Goal: Information Seeking & Learning: Check status

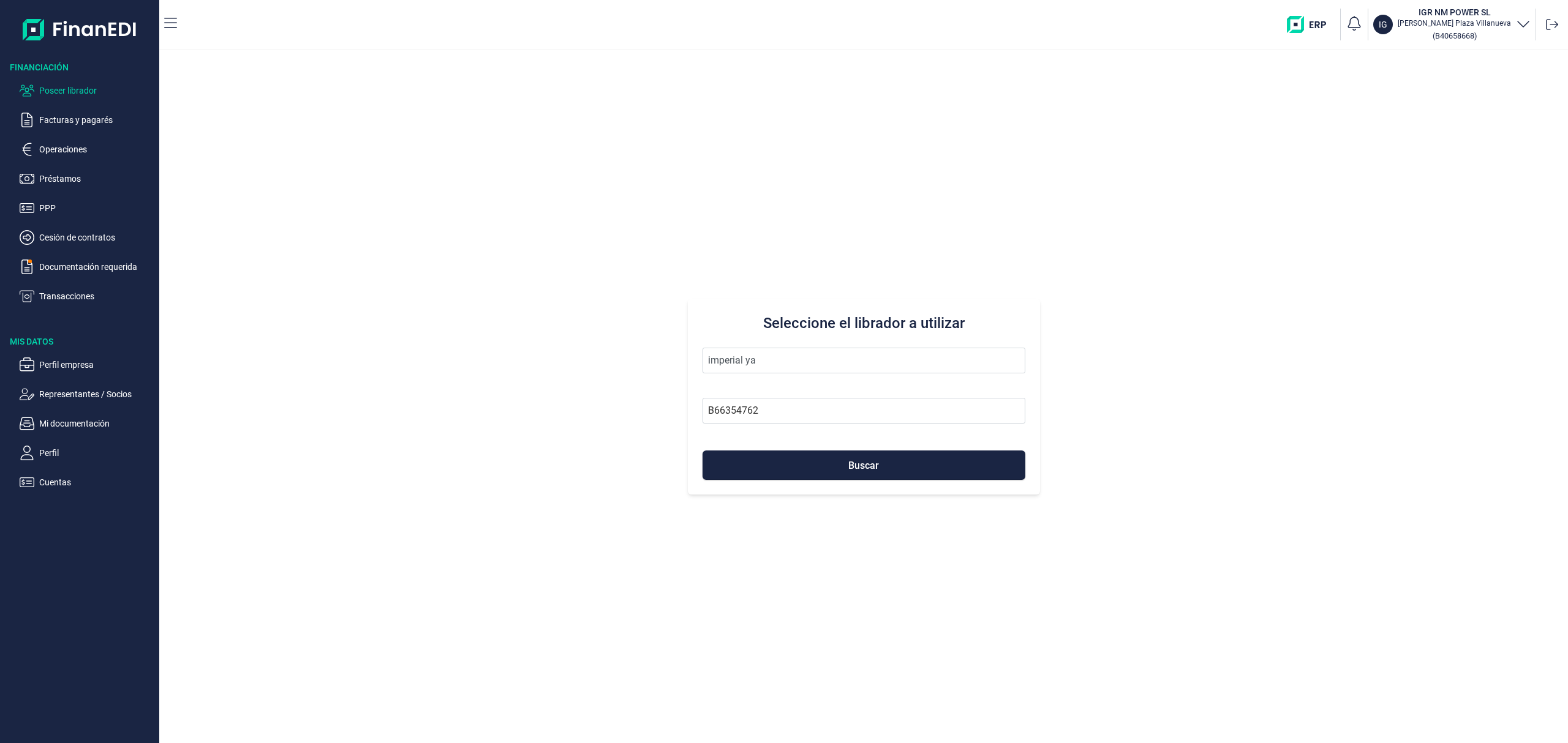
drag, startPoint x: 672, startPoint y: 346, endPoint x: 500, endPoint y: 280, distance: 184.2
click at [496, 313] on div "Seleccione el librador a utilizar imperial ya B66354762 Buscar" at bounding box center [863, 397] width 1409 height 693
click at [800, 390] on li "PROJECTES MICMA SL" at bounding box center [864, 391] width 323 height 25
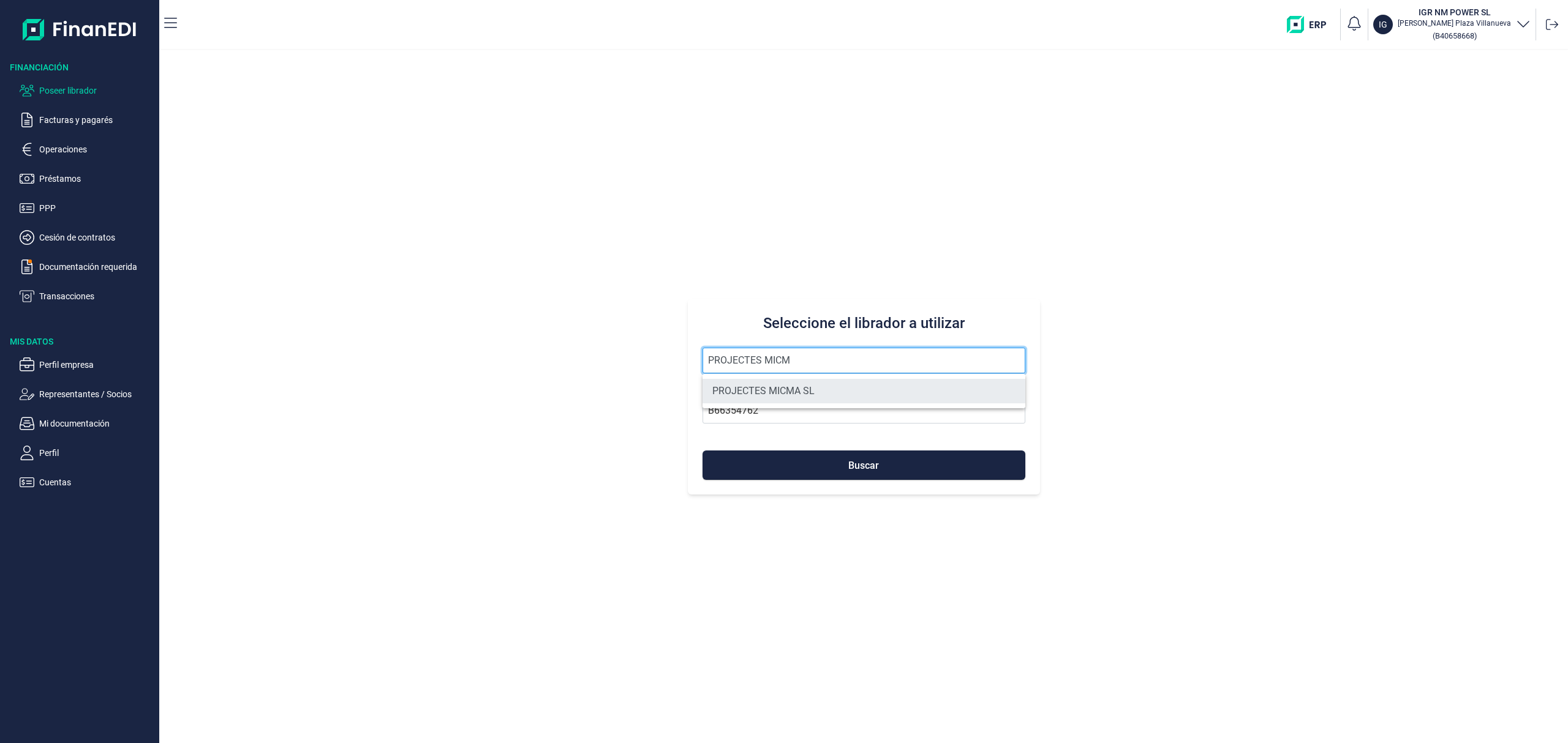
type input "PROJECTES MICMA SL"
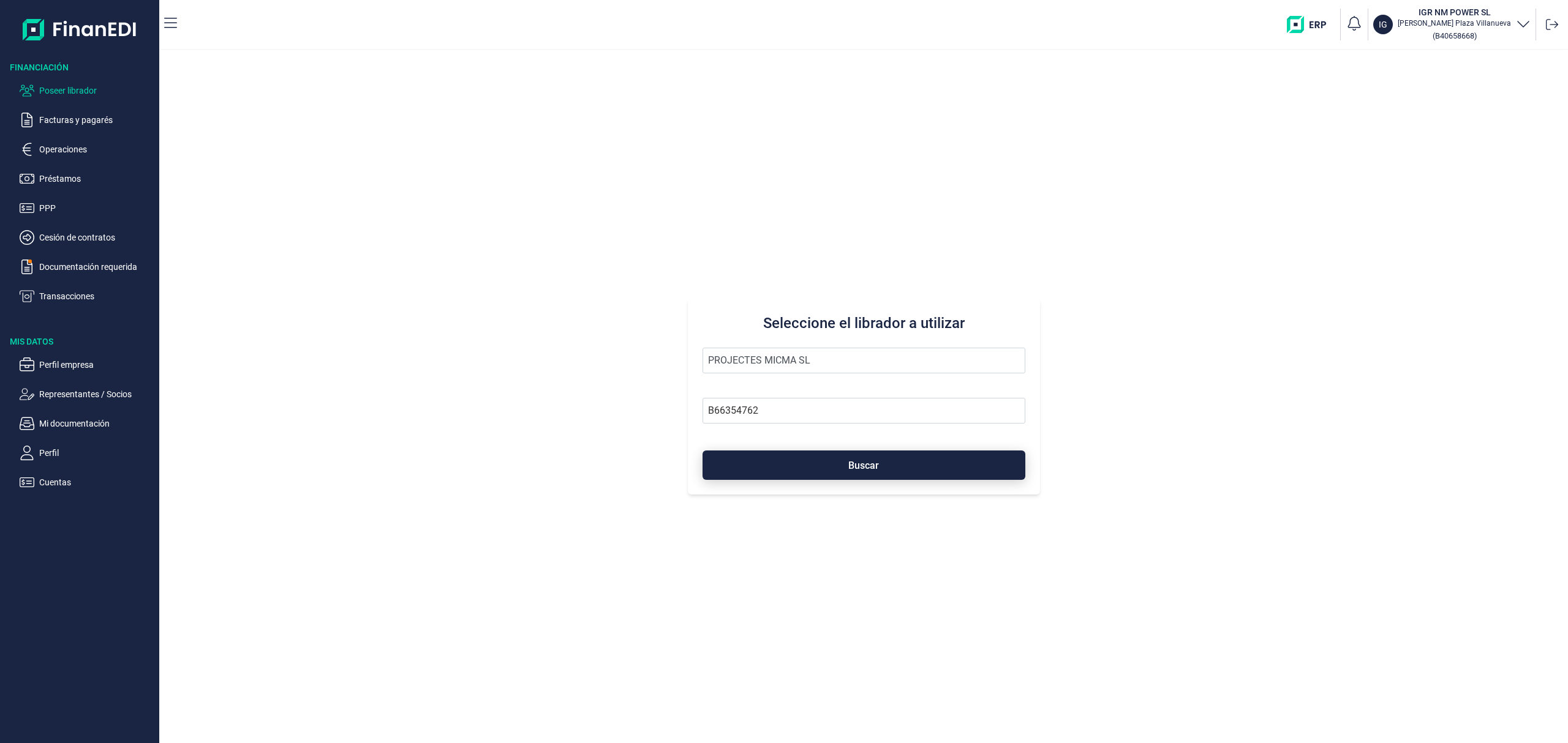
click at [821, 471] on button "Buscar" at bounding box center [864, 465] width 323 height 29
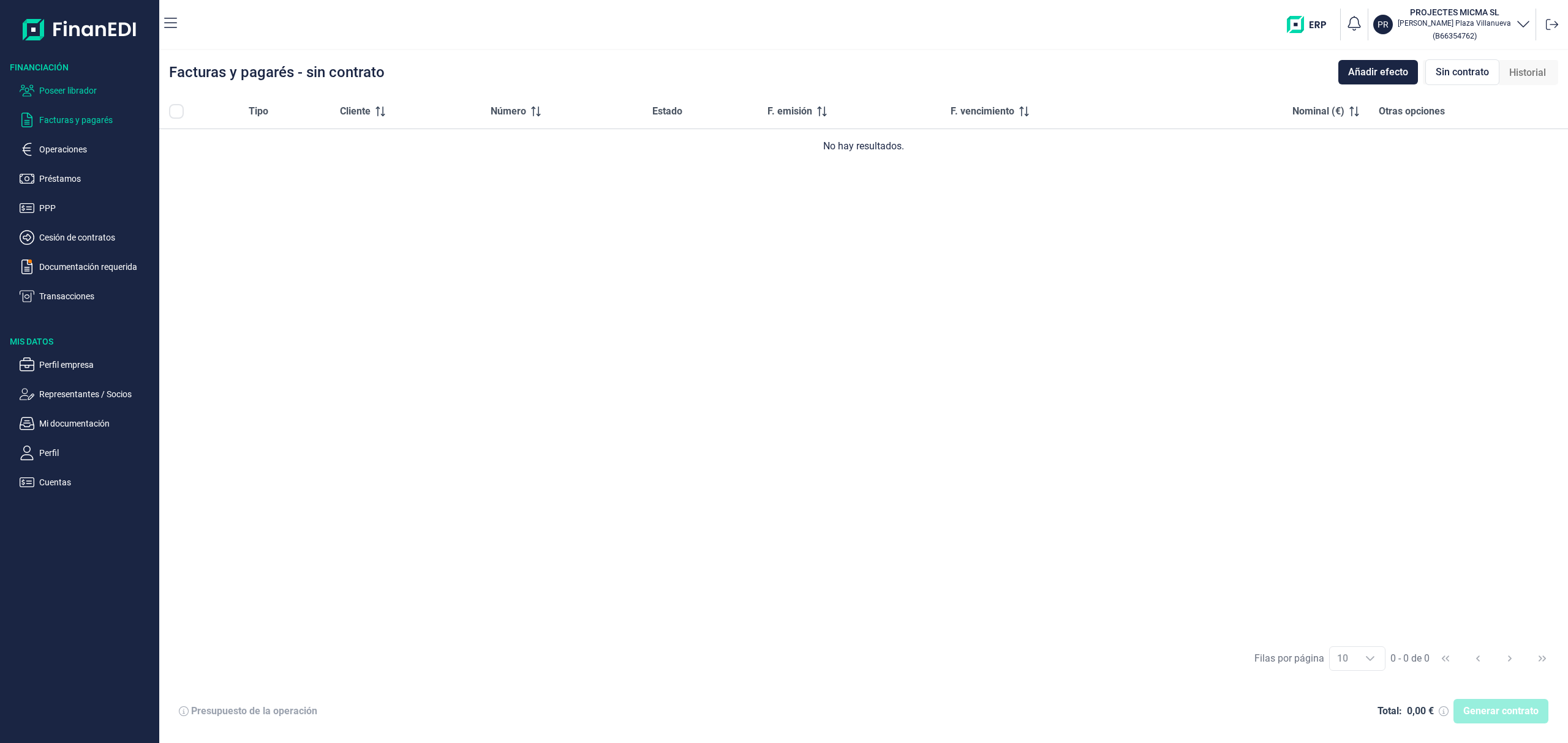
click at [52, 90] on p "Poseer librador" at bounding box center [97, 90] width 115 height 15
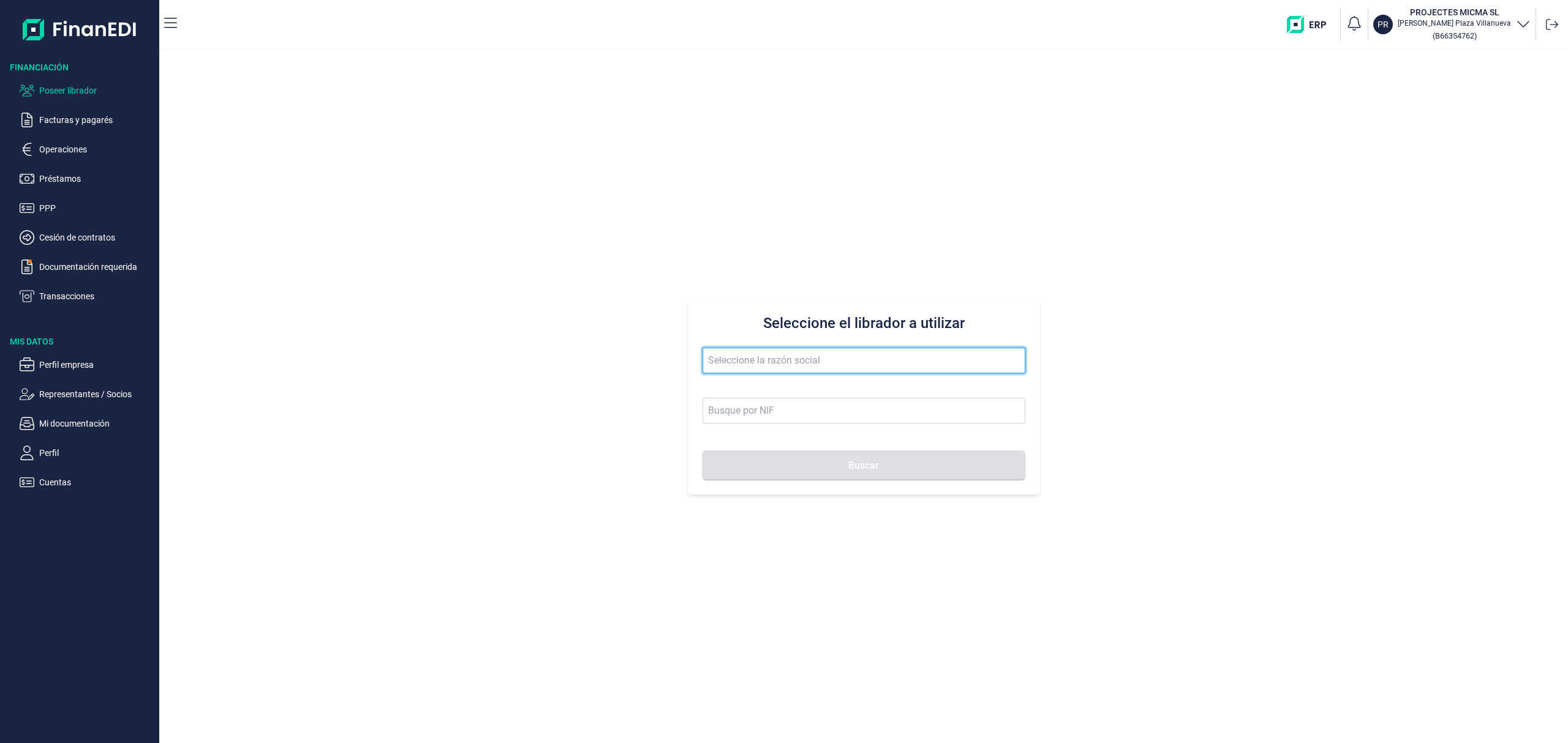
drag, startPoint x: 781, startPoint y: 348, endPoint x: 774, endPoint y: 361, distance: 14.8
click at [778, 351] on input "text" at bounding box center [864, 360] width 323 height 25
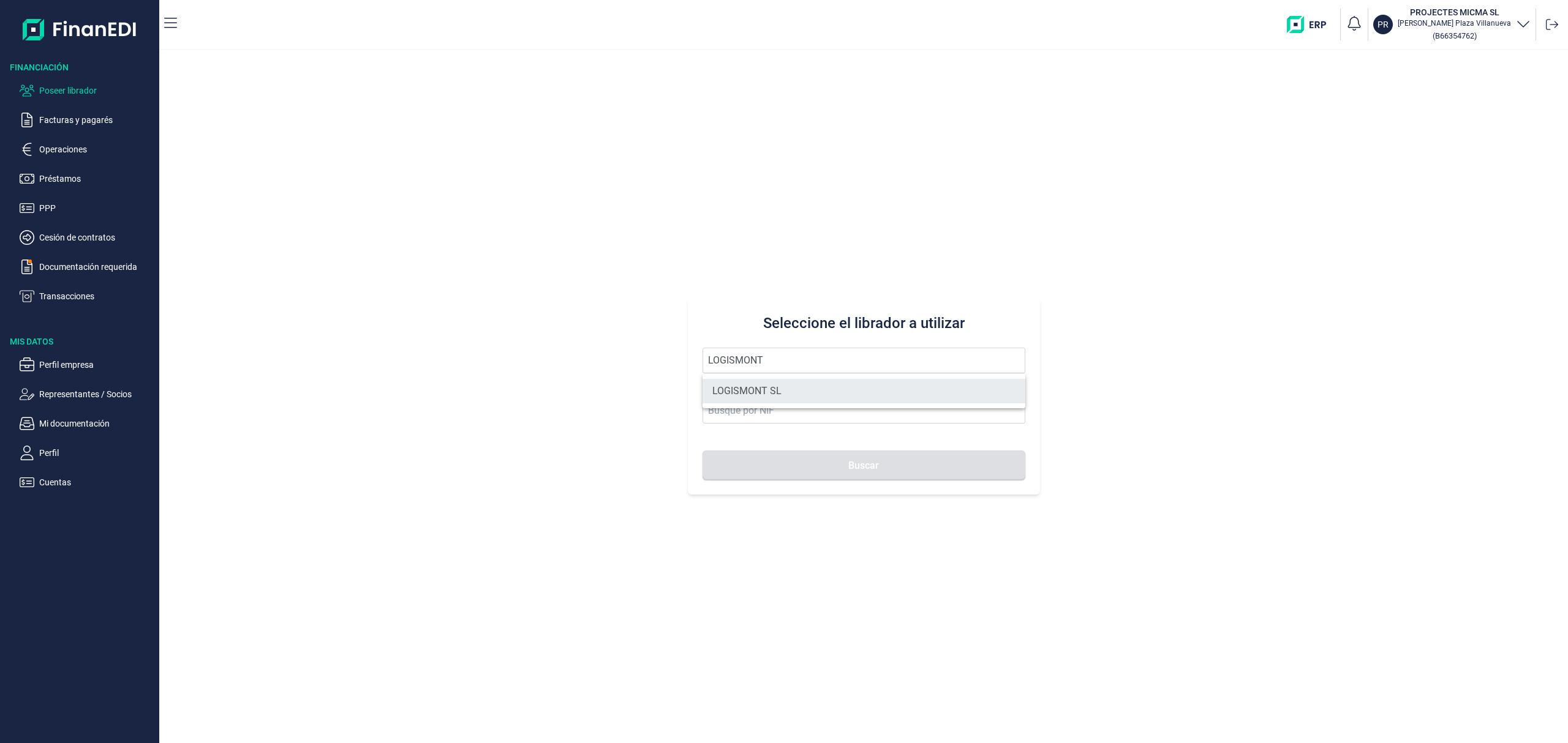
click at [760, 390] on li "LOGISMONT SL" at bounding box center [864, 391] width 323 height 25
type input "LOGISMONT SL"
type input "B70662150"
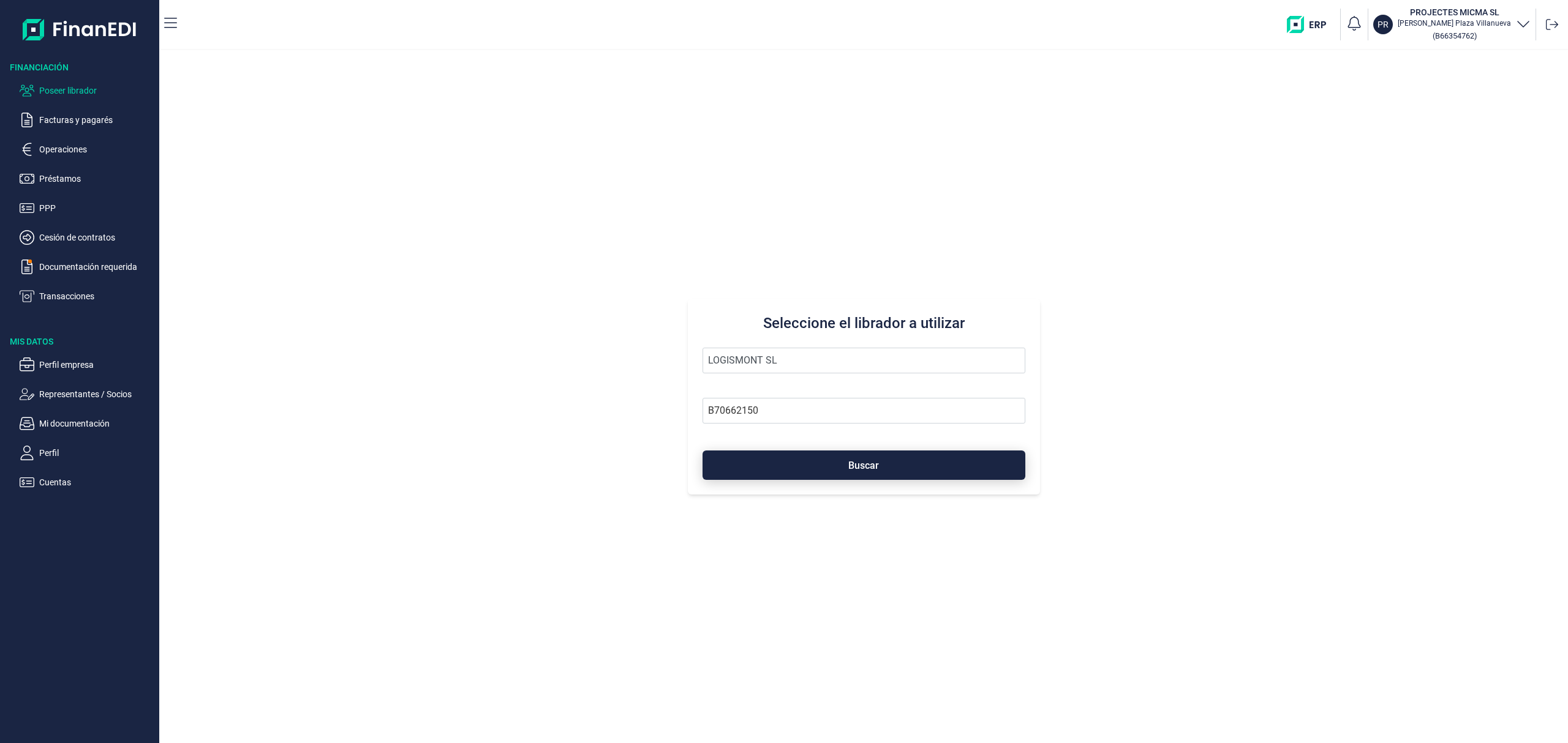
click at [810, 465] on button "Buscar" at bounding box center [864, 465] width 323 height 29
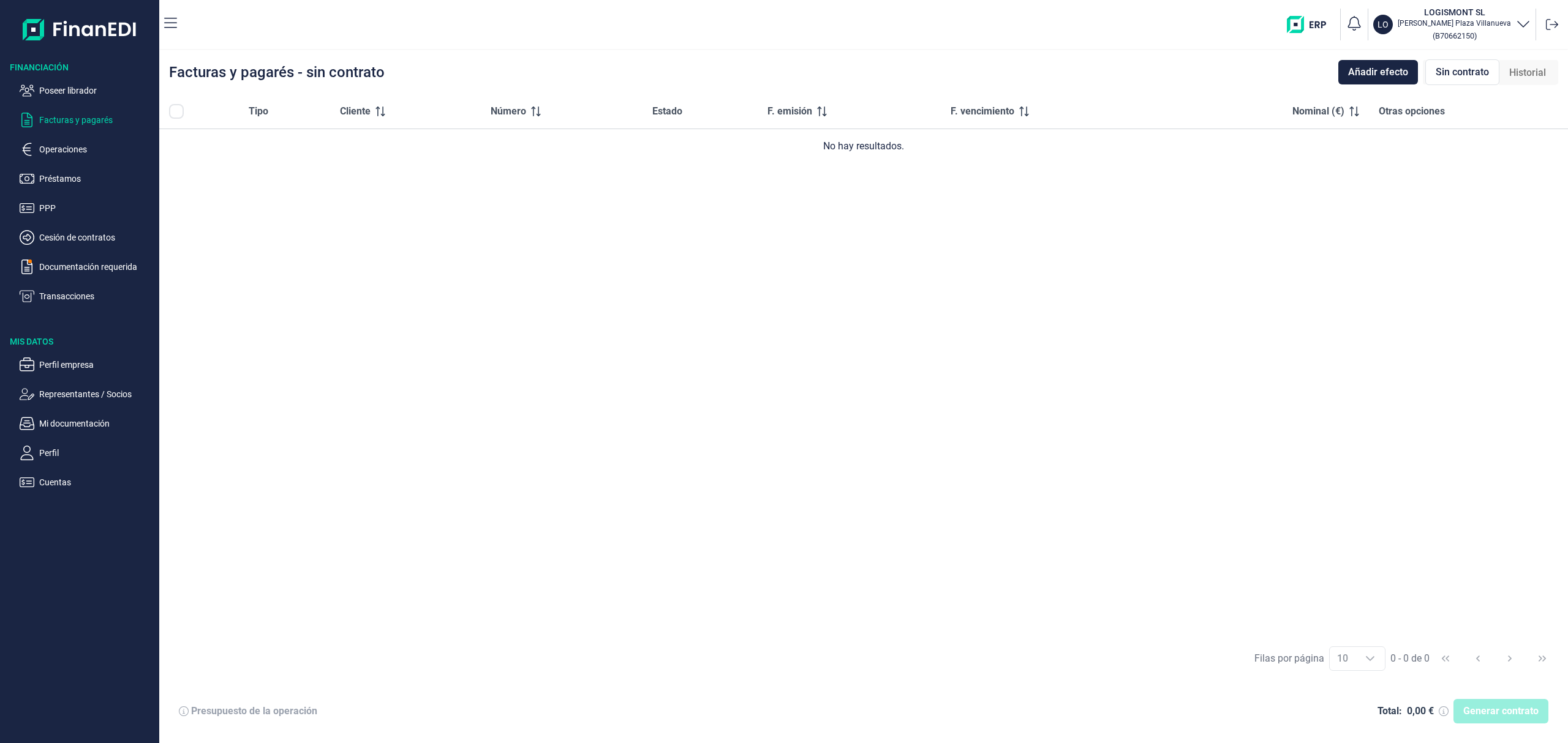
click at [1532, 76] on span "Historial" at bounding box center [1528, 73] width 37 height 15
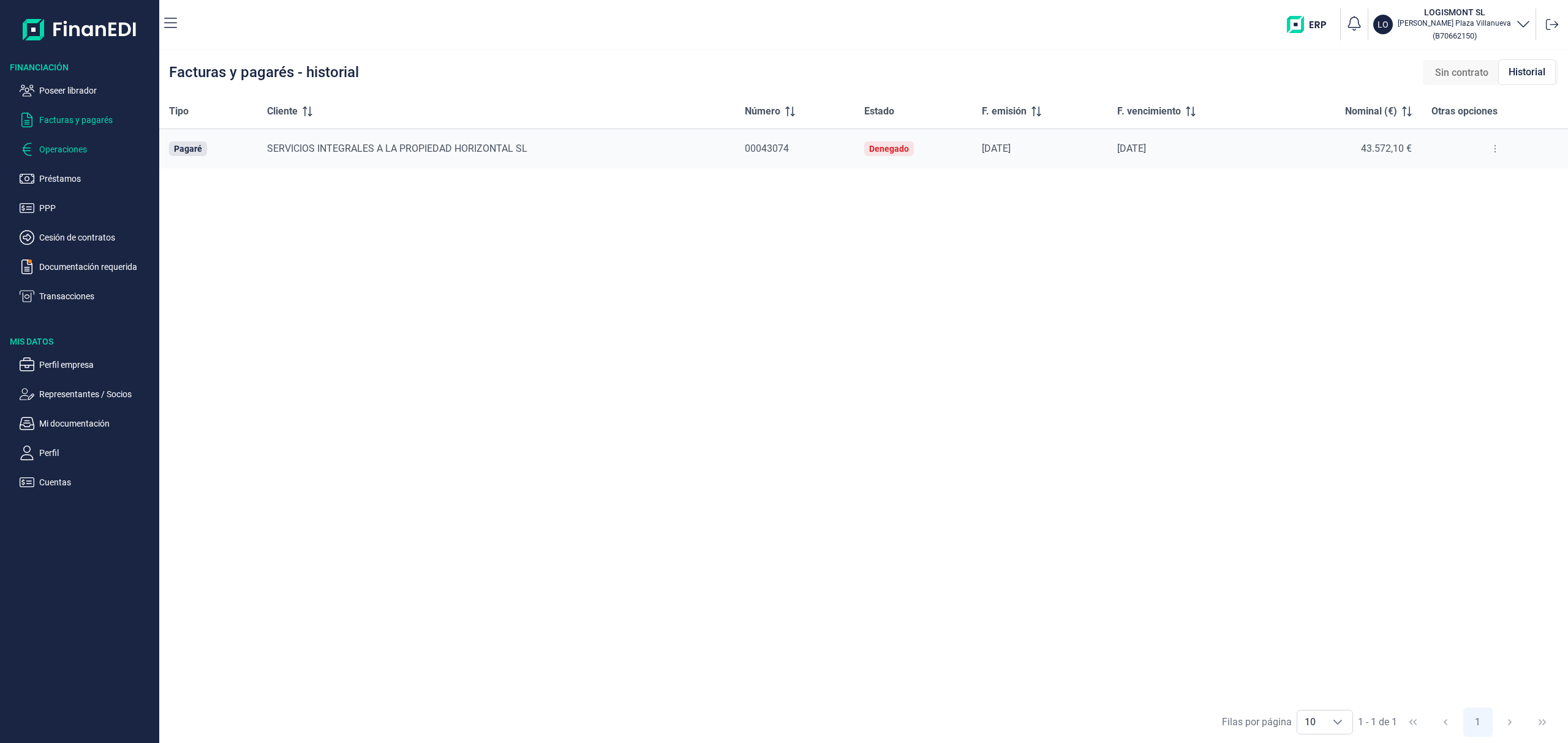
click at [80, 153] on p "Operaciones" at bounding box center [97, 149] width 115 height 15
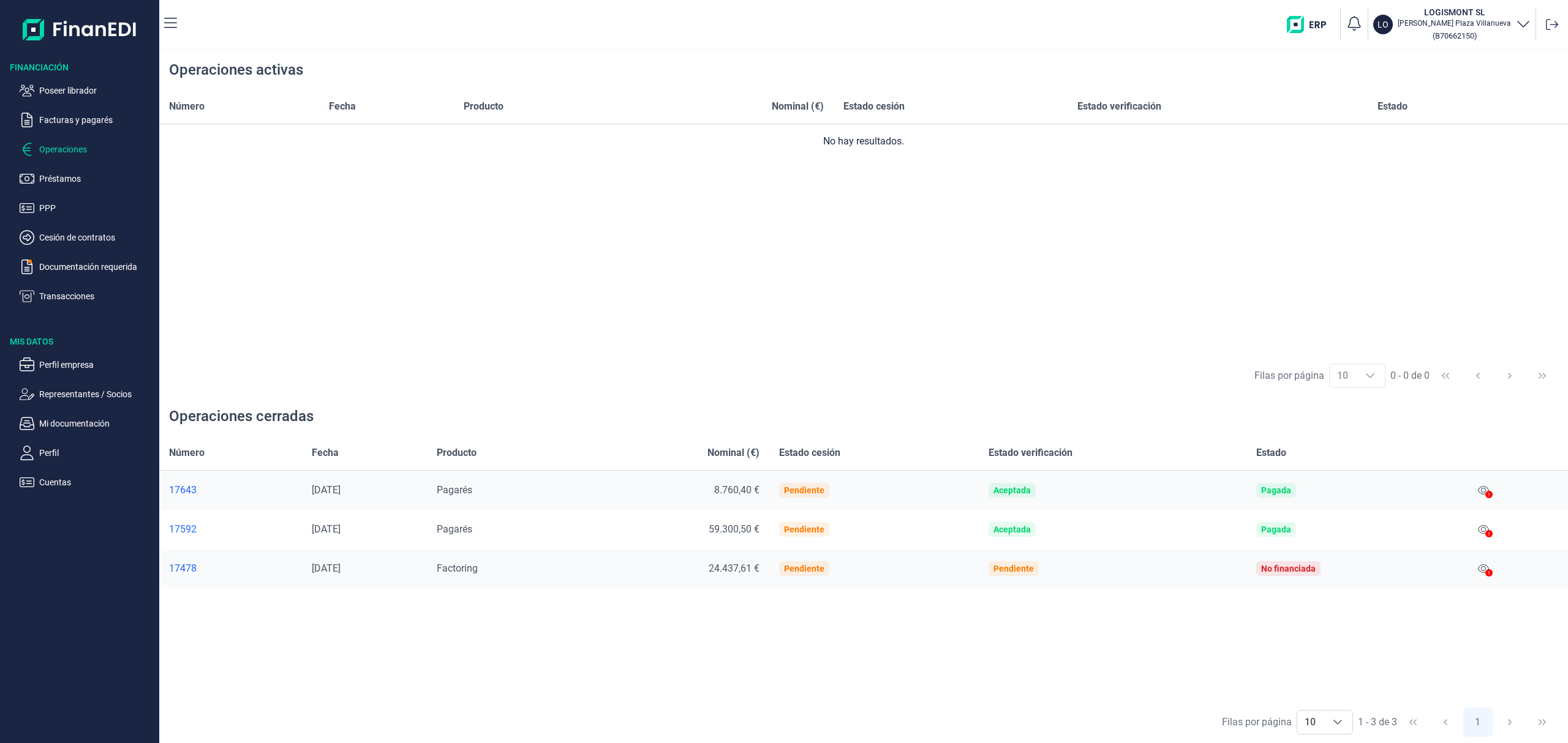
click at [190, 529] on div "17592" at bounding box center [230, 529] width 123 height 12
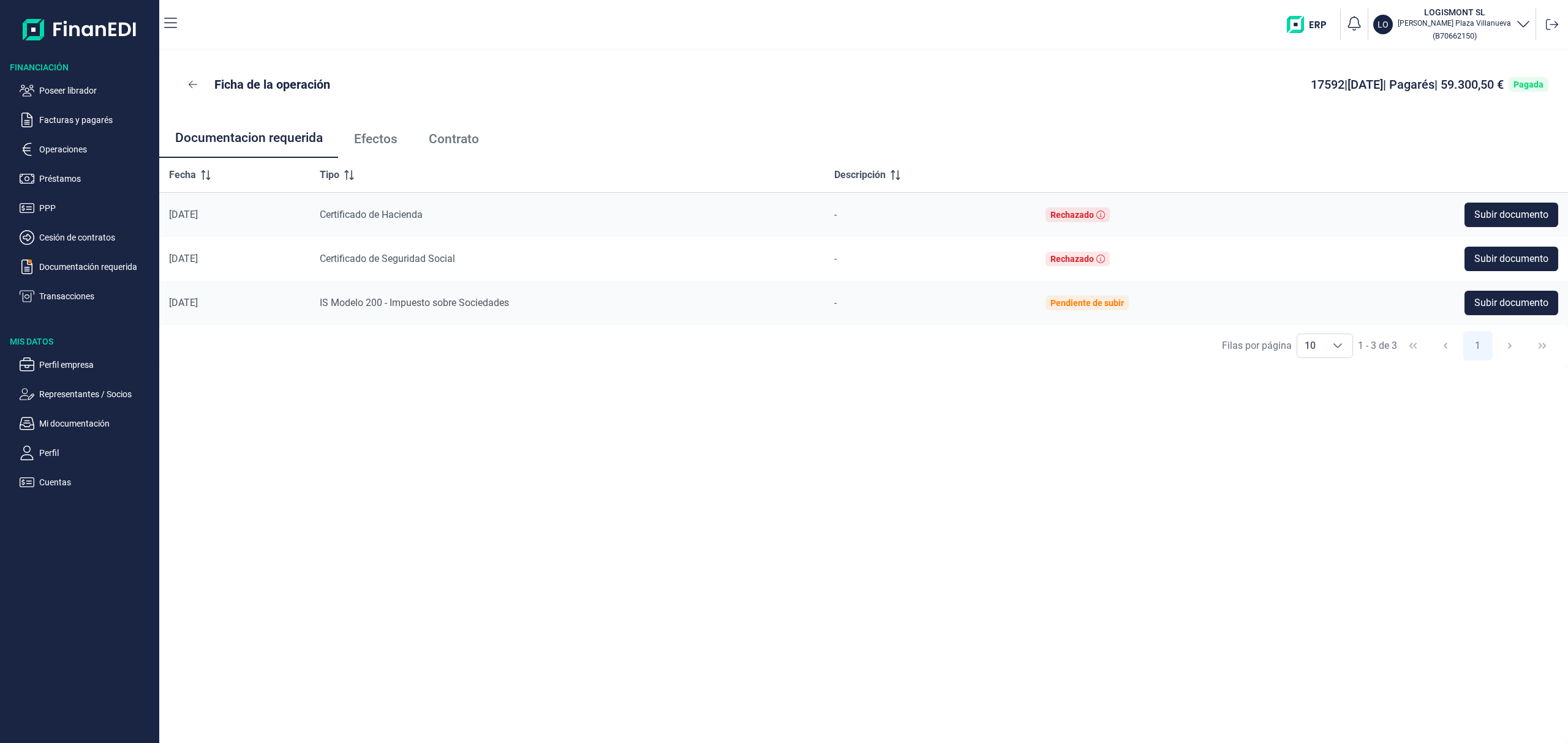
click at [378, 130] on link "Efectos" at bounding box center [375, 139] width 75 height 40
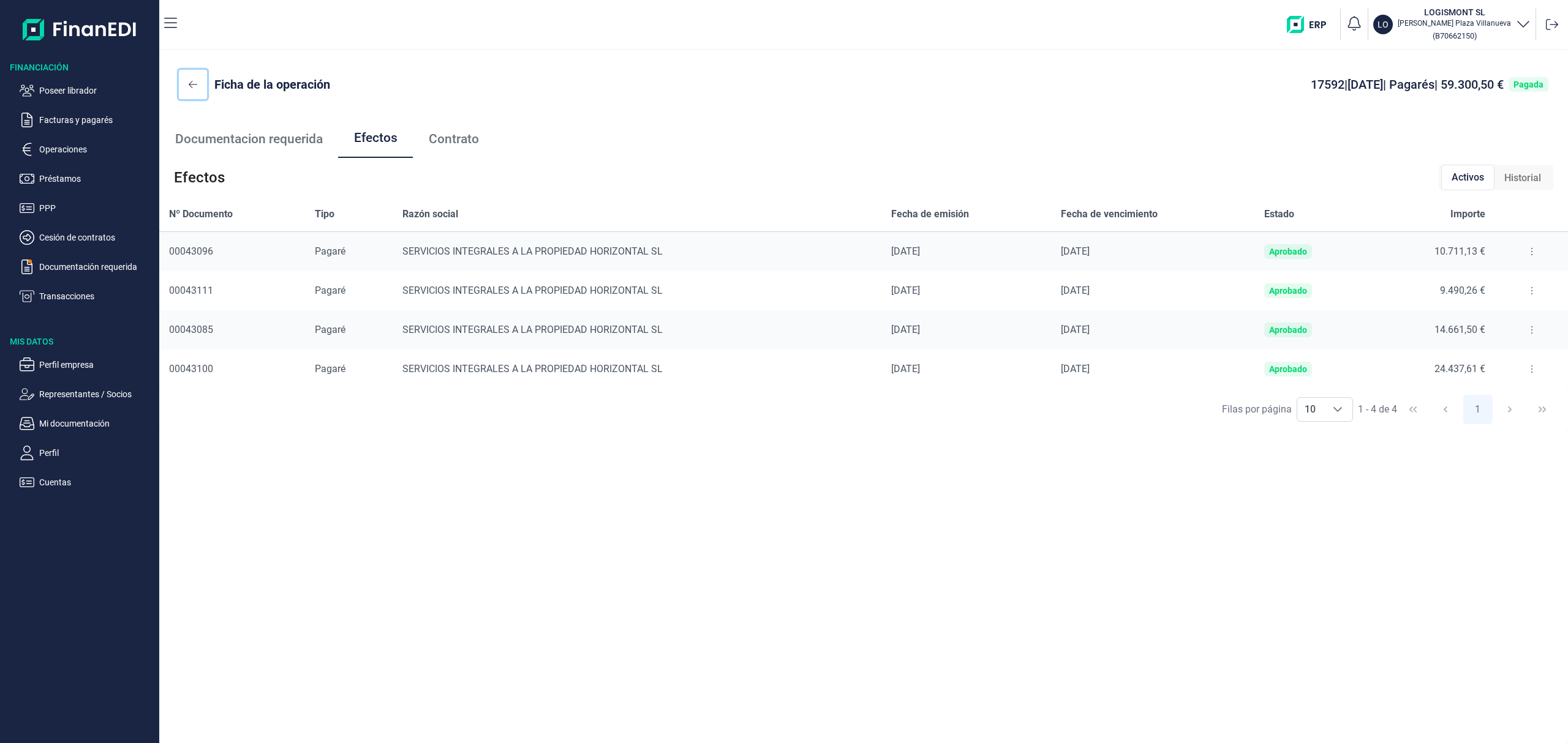
click at [189, 81] on icon at bounding box center [192, 84] width 8 height 10
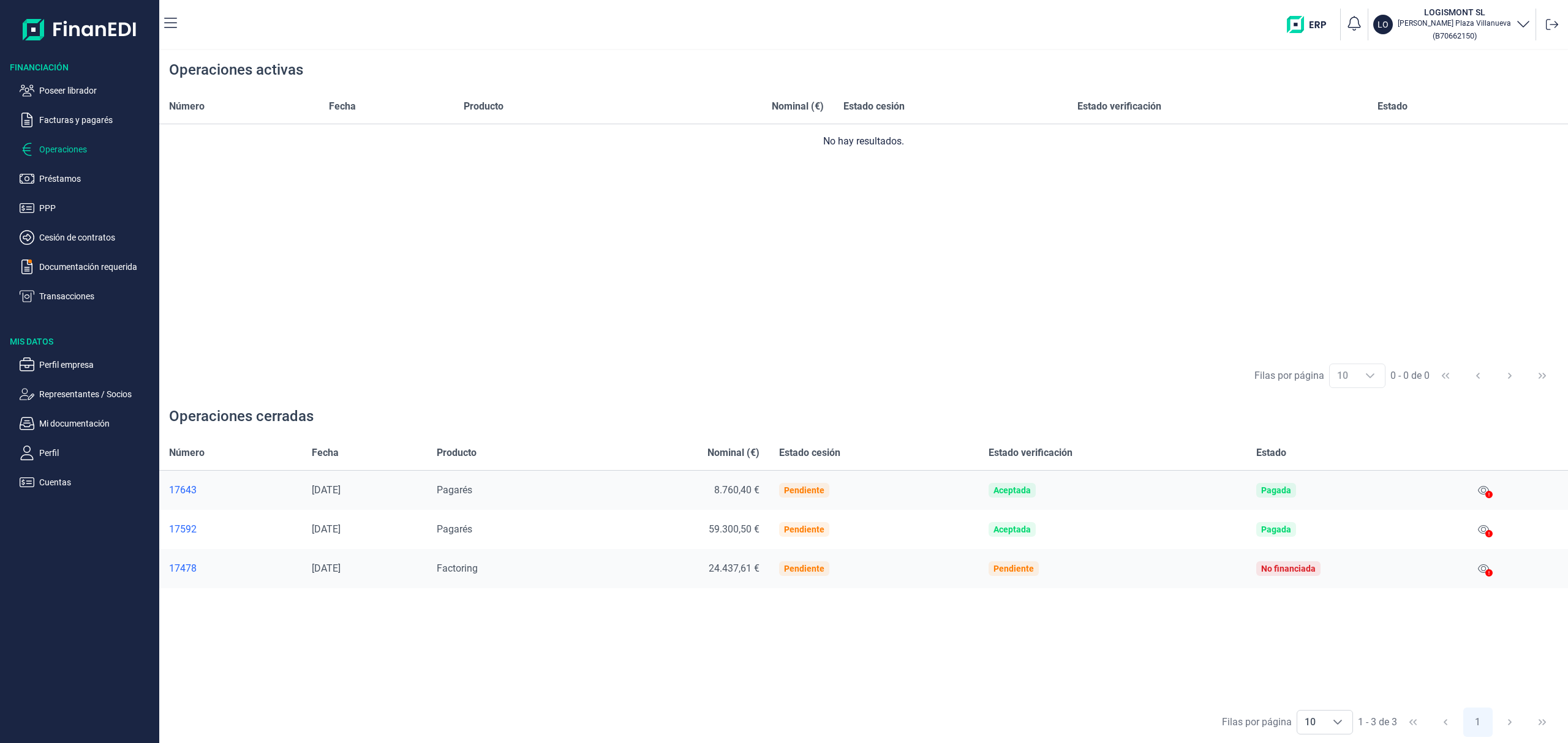
click at [189, 488] on div "17643" at bounding box center [230, 491] width 123 height 12
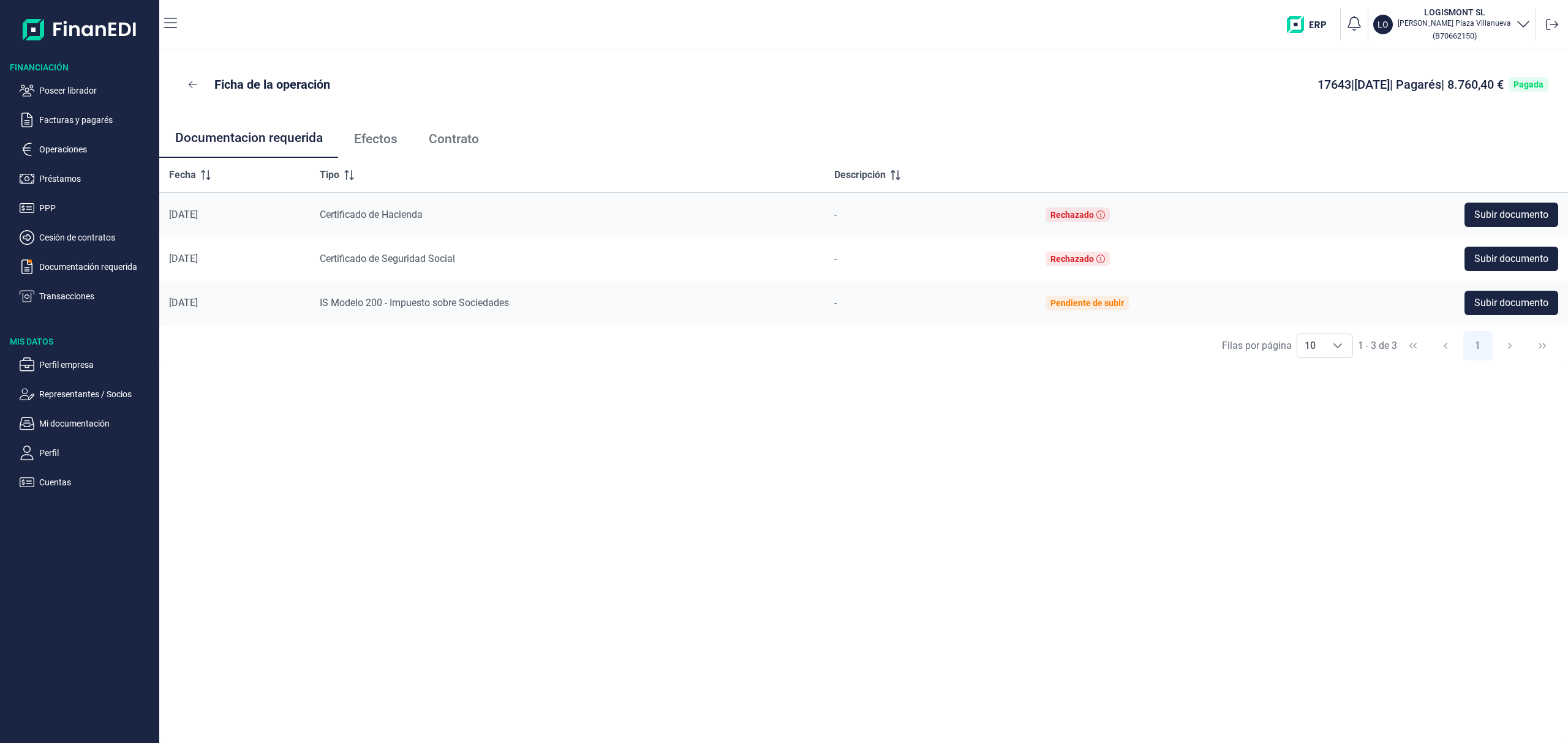
click at [376, 138] on span "Efectos" at bounding box center [376, 139] width 43 height 13
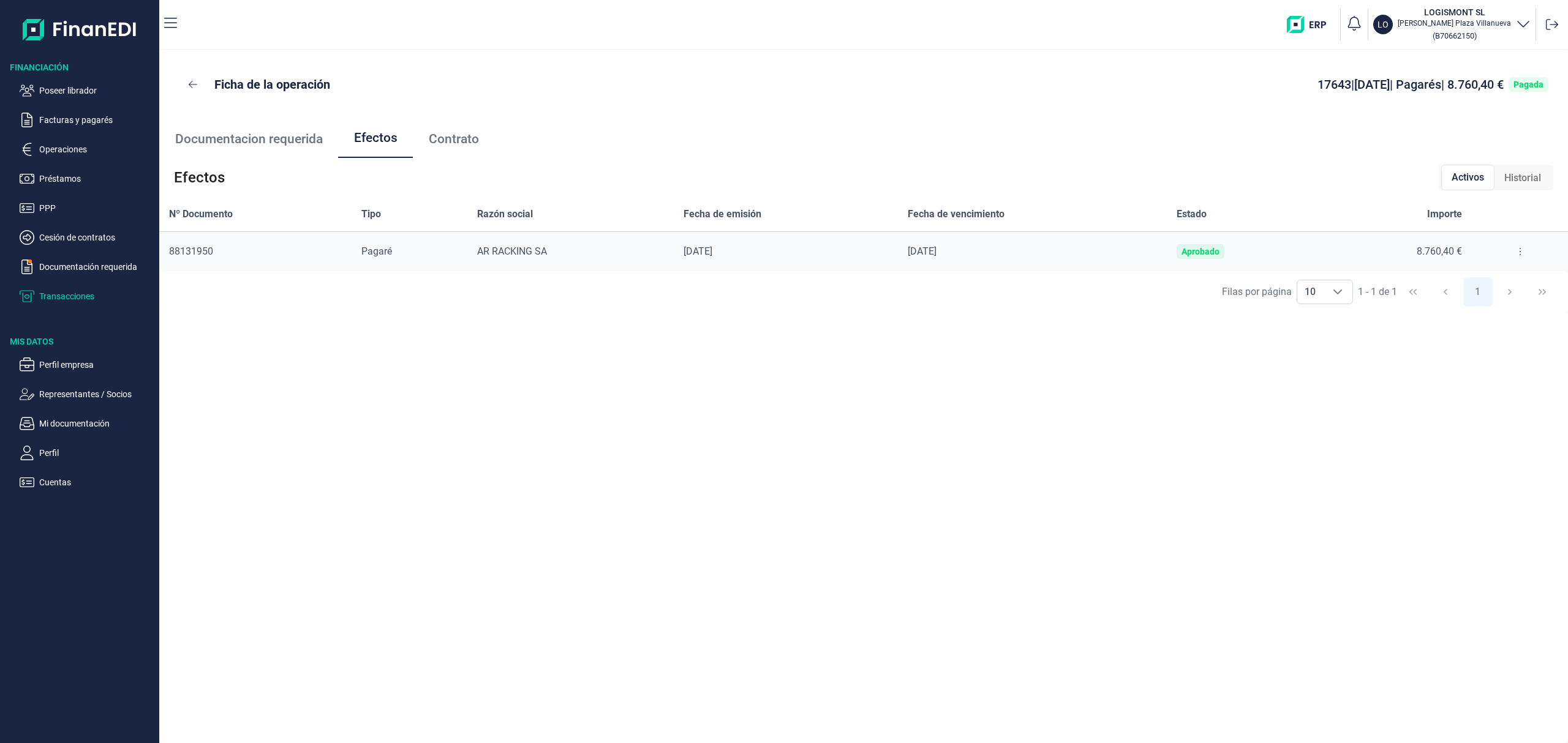
click at [72, 299] on p "Transacciones" at bounding box center [97, 296] width 115 height 15
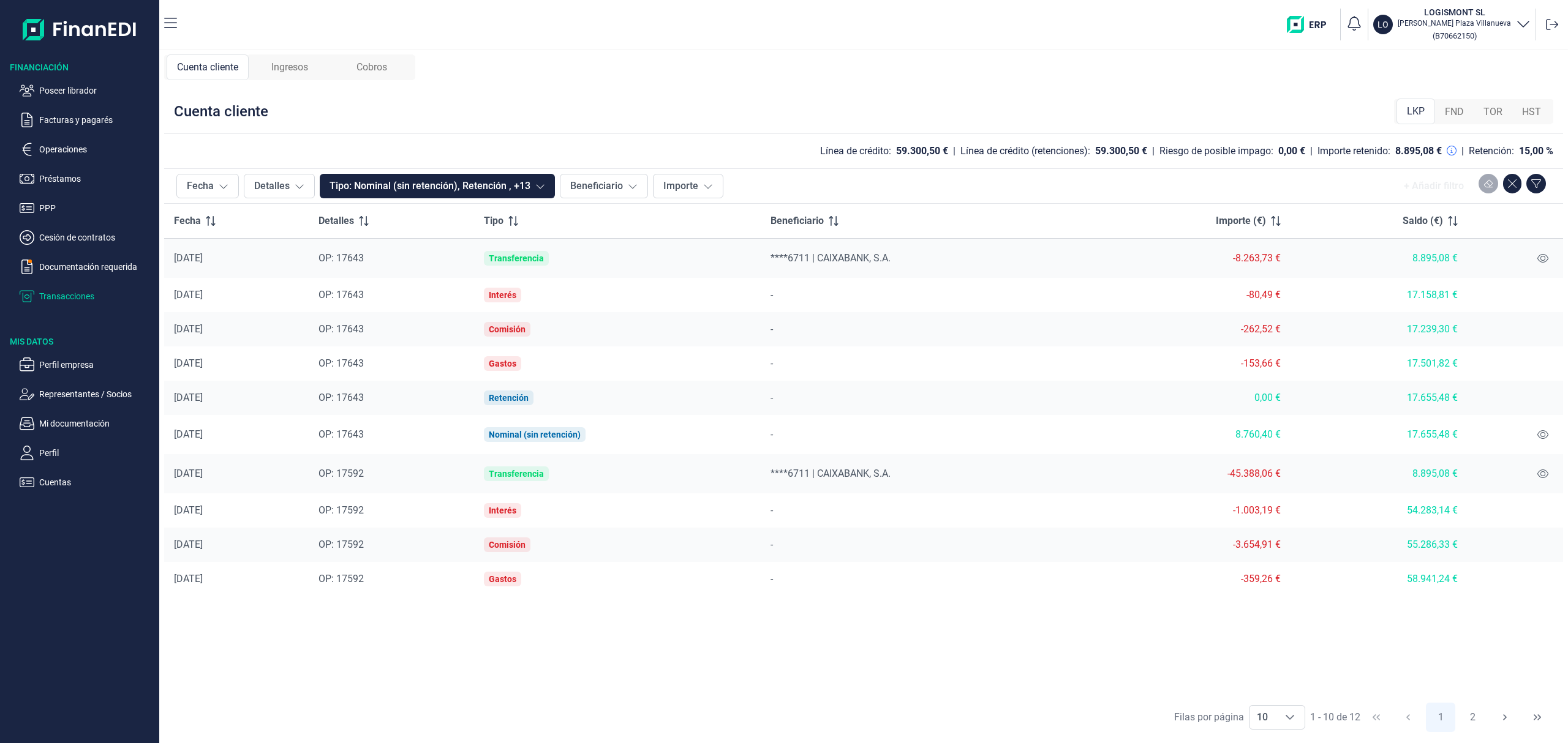
click at [1493, 106] on span "TOR" at bounding box center [1493, 112] width 19 height 15
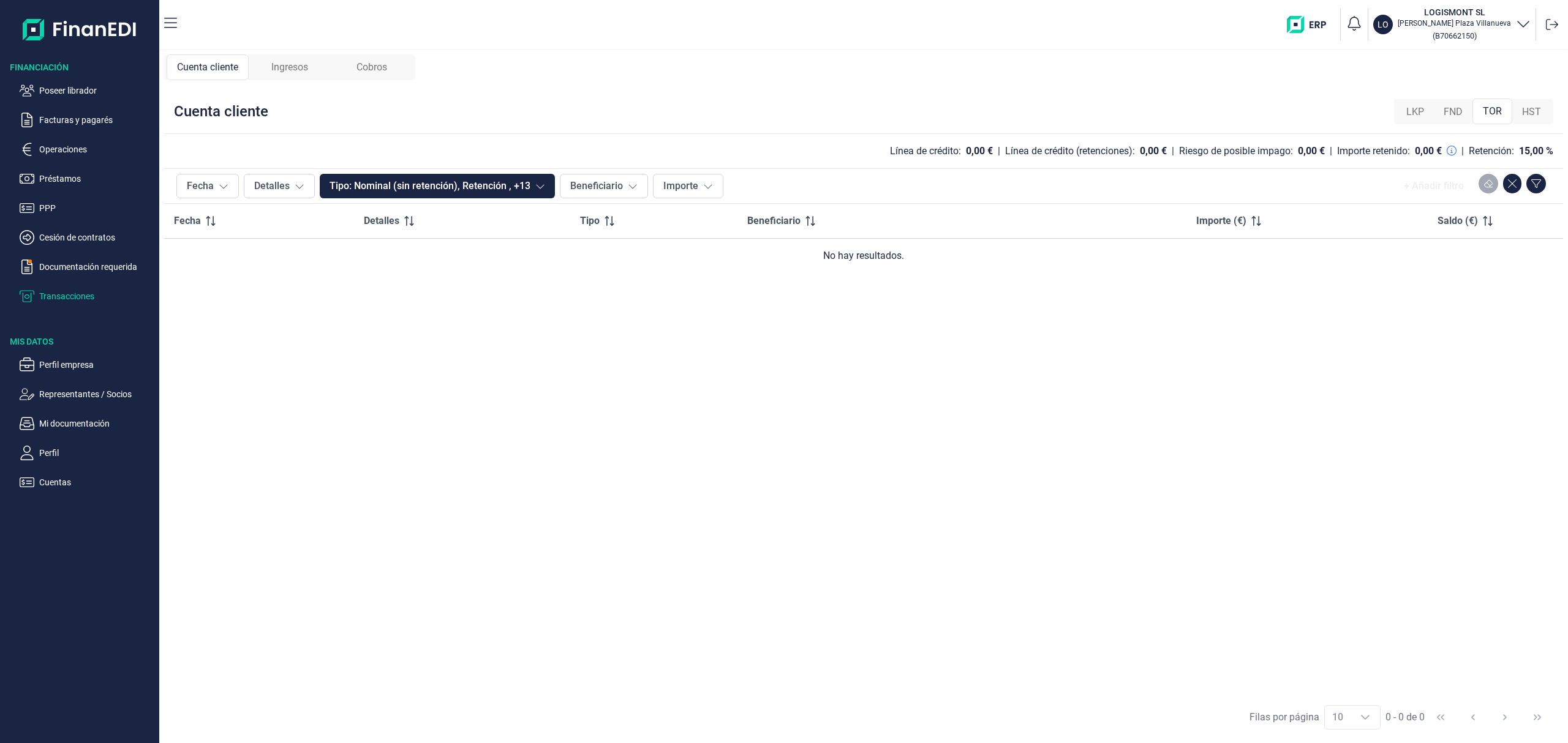
click at [1463, 106] on span "FND" at bounding box center [1453, 112] width 19 height 15
click at [1411, 102] on div "LKP" at bounding box center [1415, 112] width 37 height 25
